Goal: Task Accomplishment & Management: Manage account settings

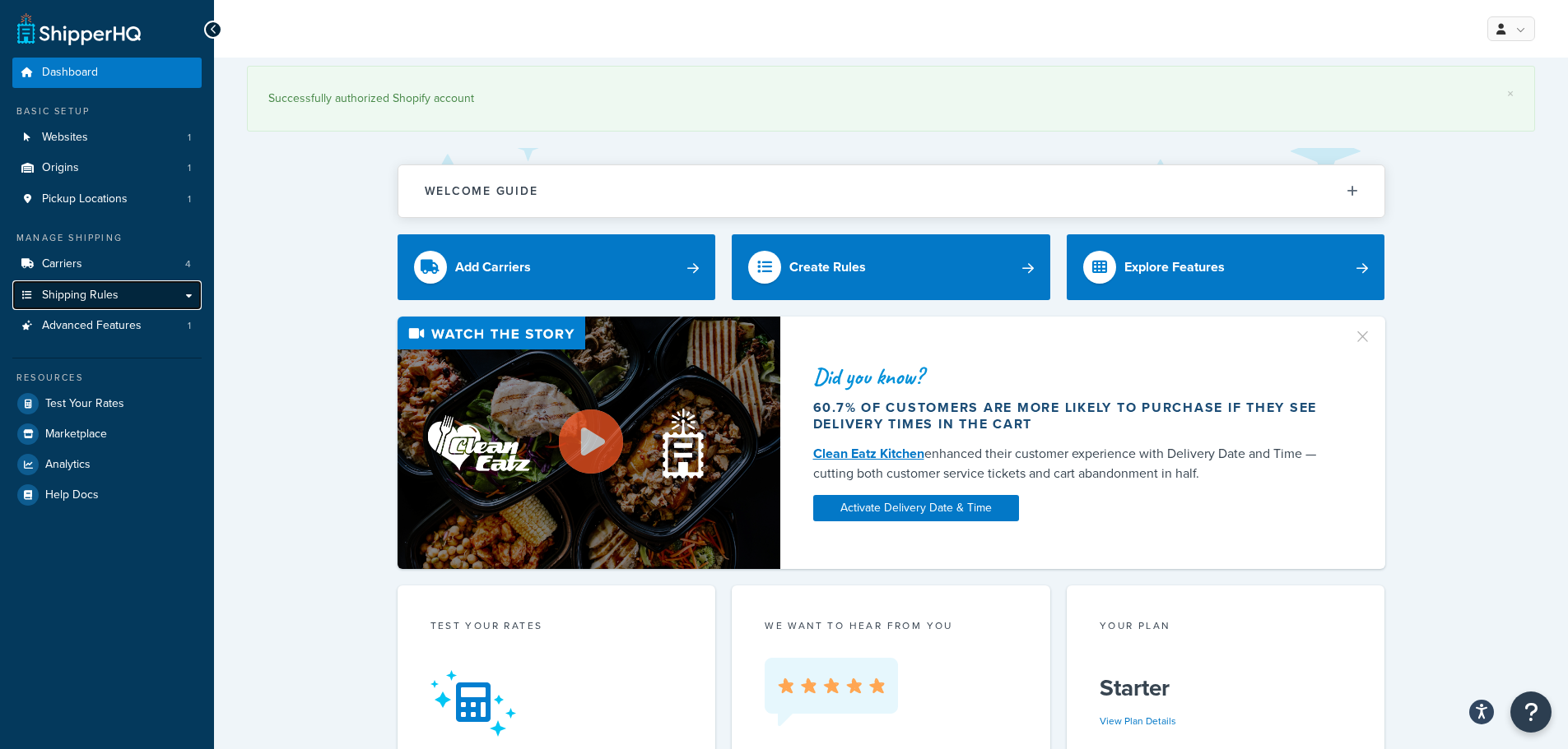
click at [104, 295] on span "Shipping Rules" at bounding box center [80, 295] width 76 height 14
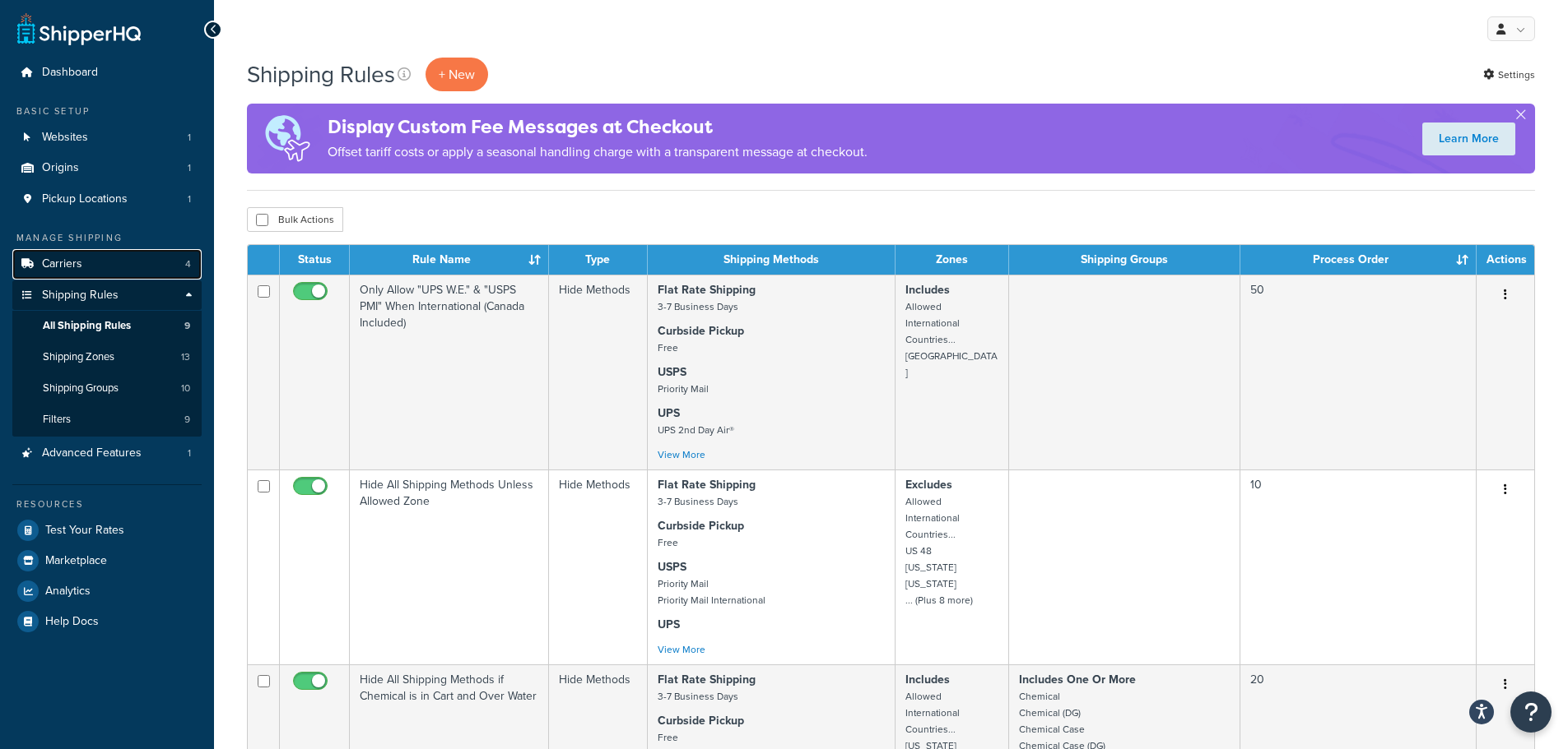
click at [121, 272] on link "Carriers 4" at bounding box center [107, 264] width 189 height 30
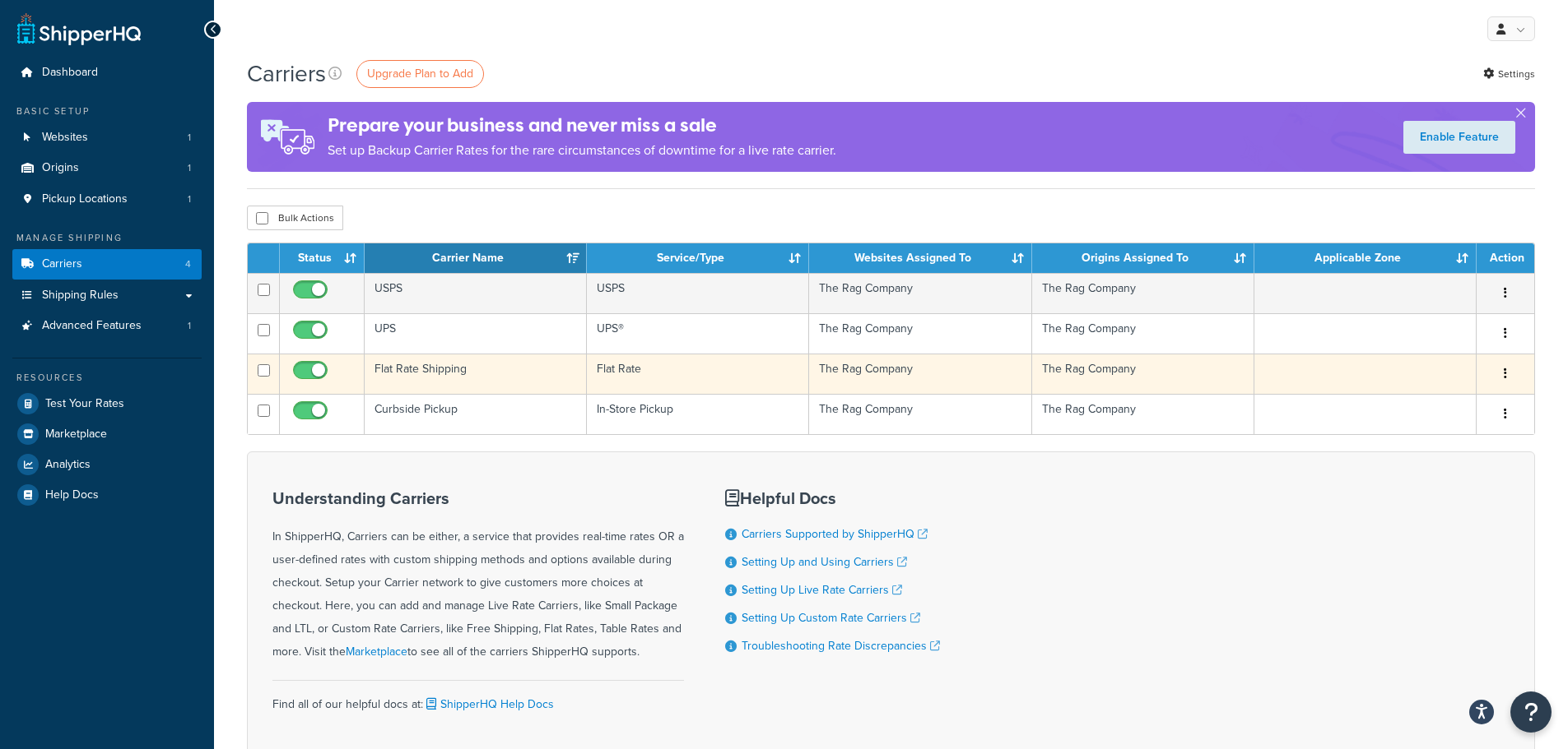
click at [462, 368] on td "Flat Rate Shipping" at bounding box center [476, 374] width 222 height 40
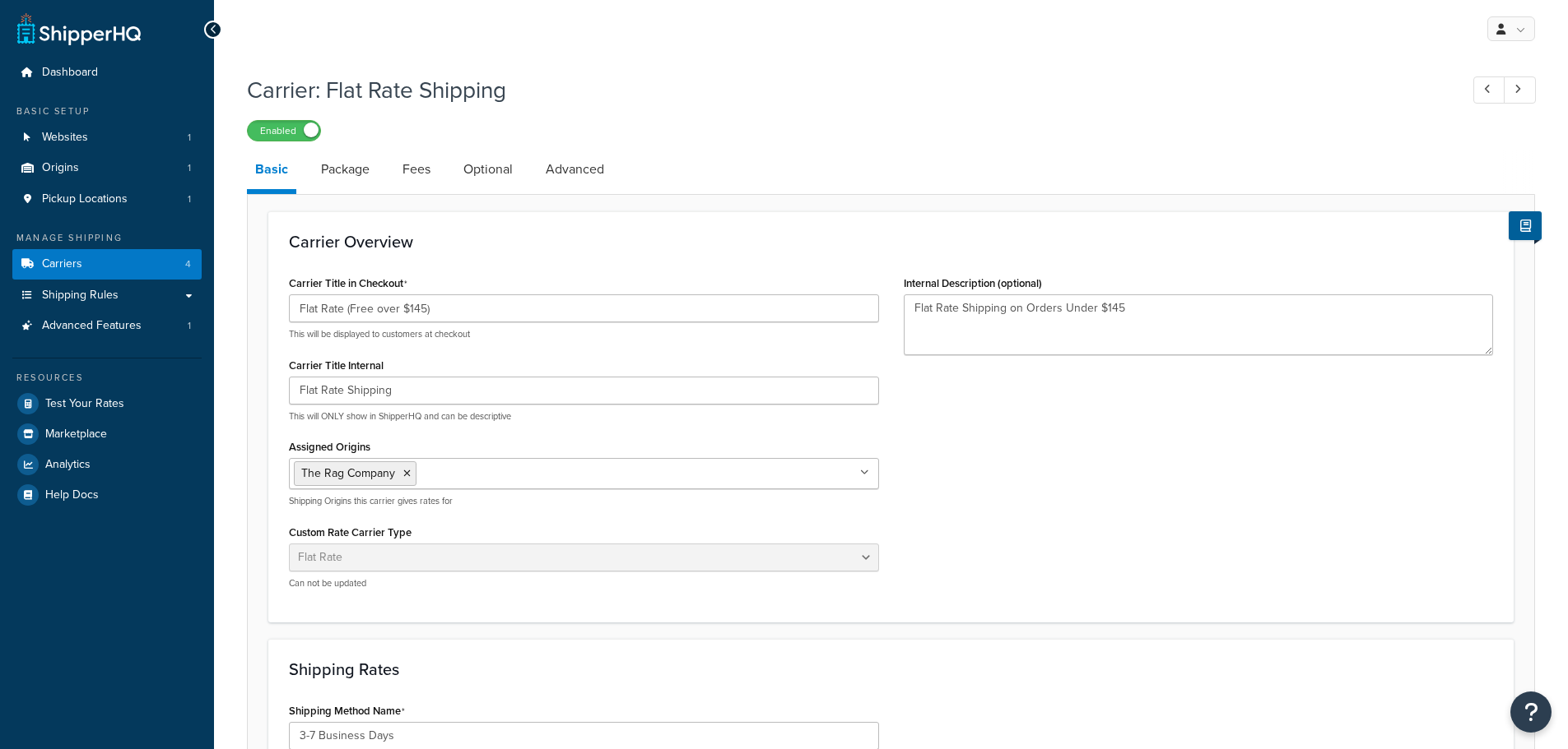
select select "flat"
click at [419, 307] on input "Flat Rate (Free over $145)" at bounding box center [584, 308] width 590 height 28
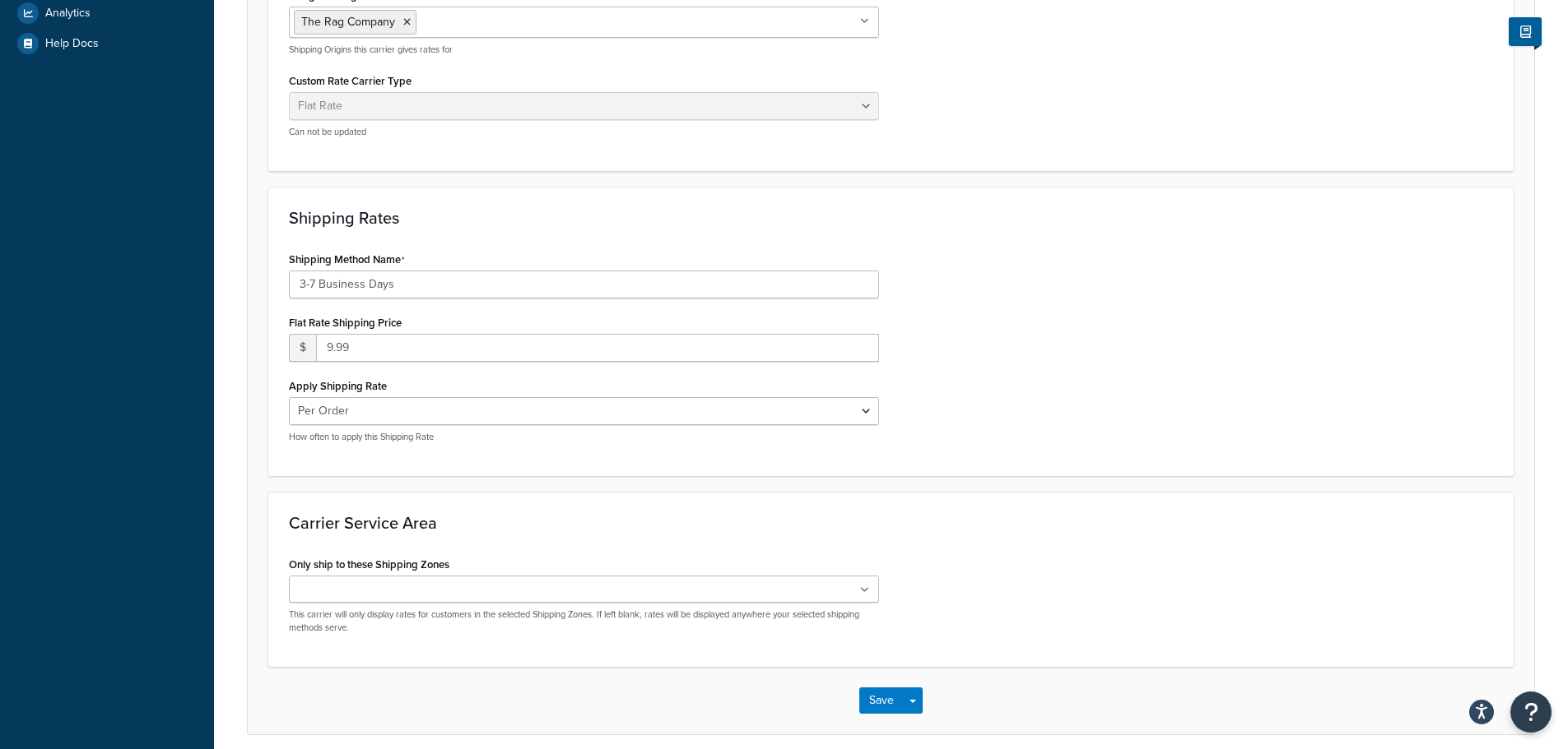
scroll to position [494, 0]
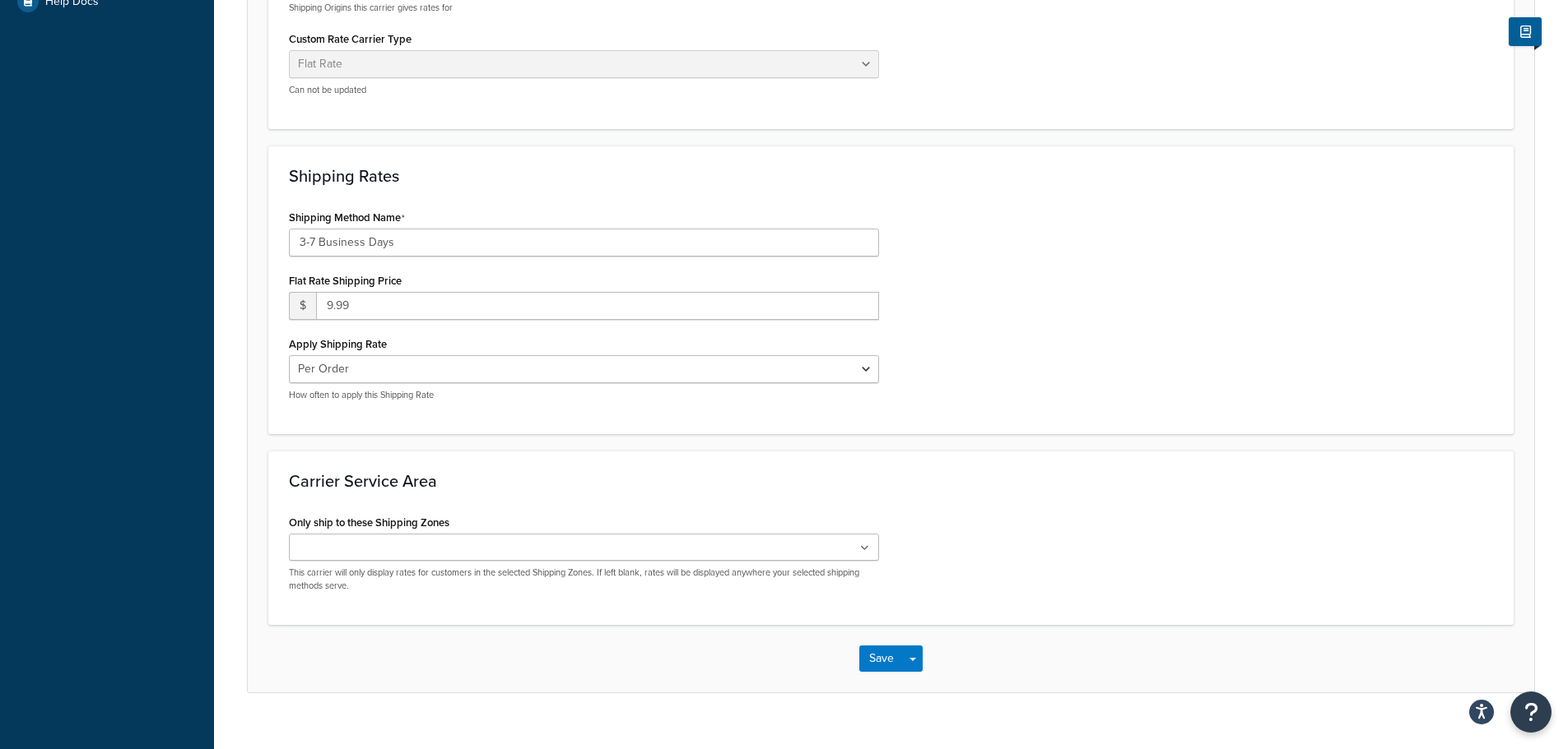
type input "Flat Rate (Free over $115)"
click at [976, 442] on form "Carrier Overview Carrier Title in Checkout Flat Rate (Free over $115) This will…" at bounding box center [890, 205] width 1286 height 974
click at [869, 654] on button "Save" at bounding box center [881, 658] width 45 height 26
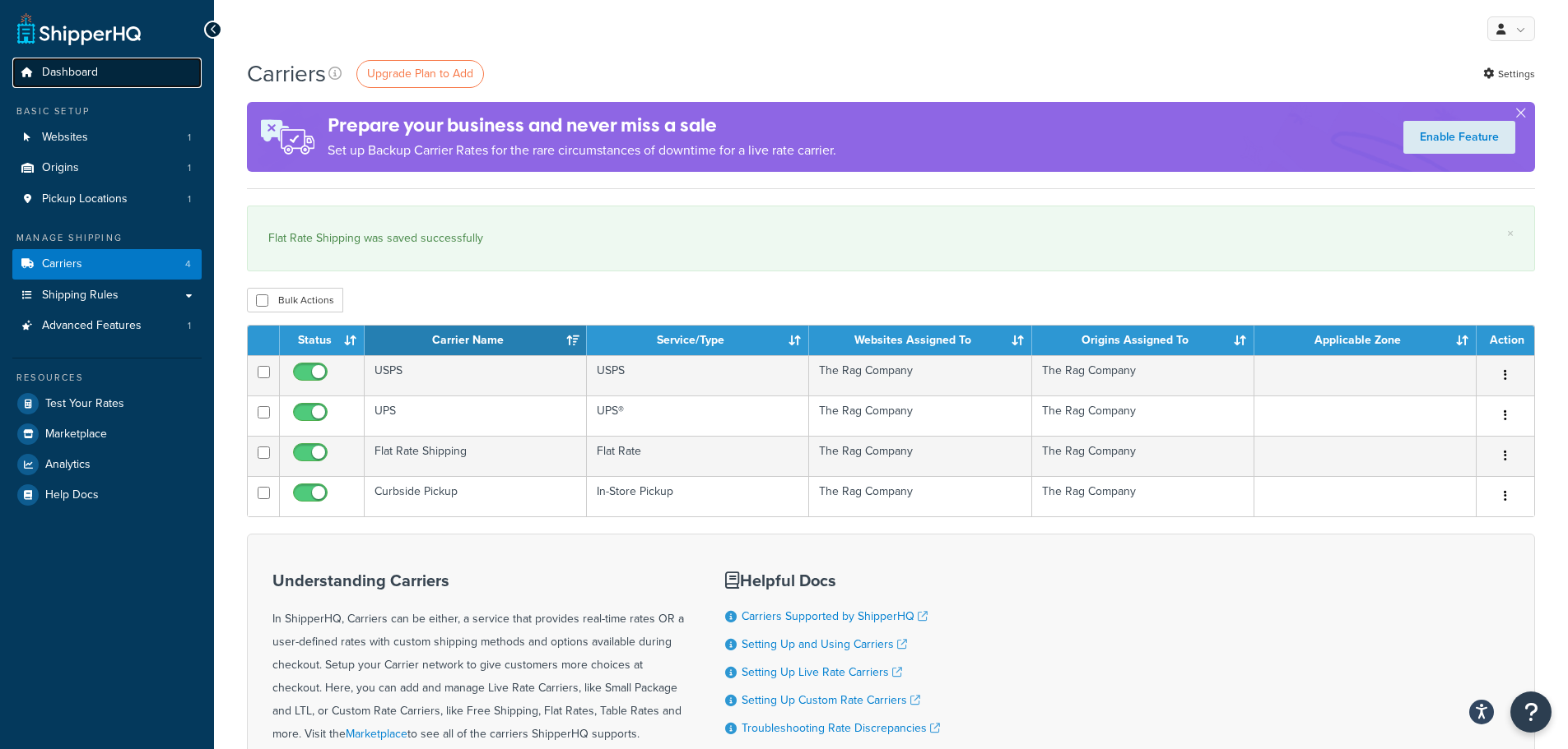
click at [99, 72] on link "Dashboard" at bounding box center [107, 72] width 189 height 30
